Goal: Task Accomplishment & Management: Use online tool/utility

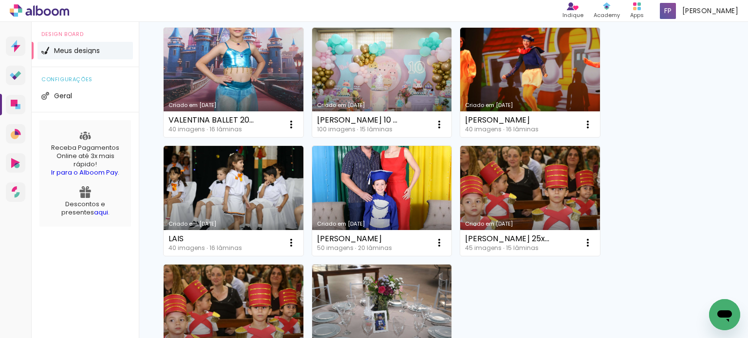
scroll to position [614, 0]
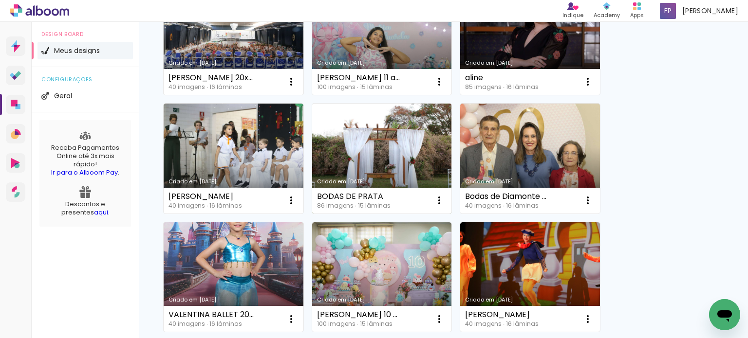
click at [395, 144] on link "Criado em [DATE]" at bounding box center [382, 159] width 140 height 110
